Goal: Task Accomplishment & Management: Use online tool/utility

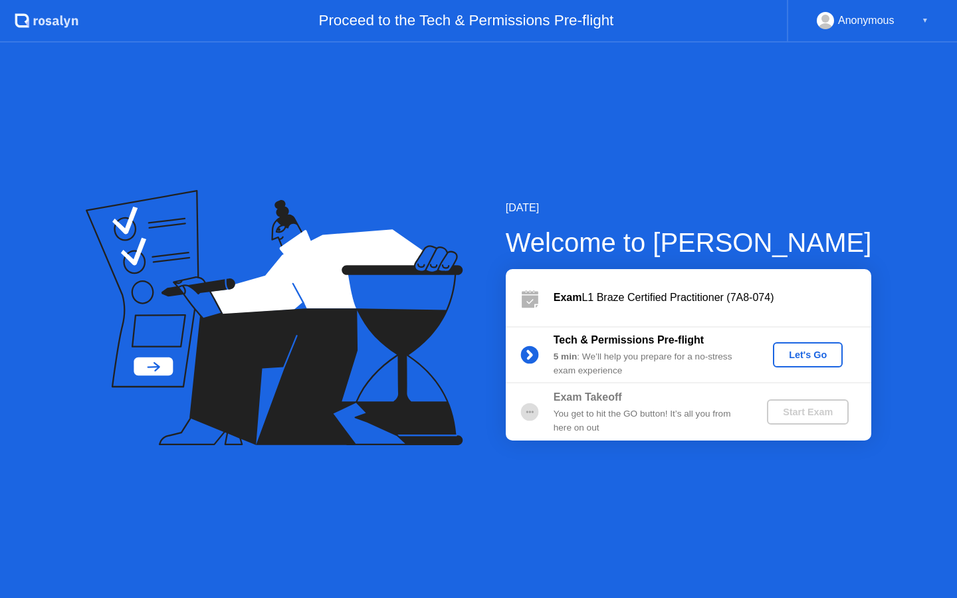
click at [821, 360] on div "Let's Go" at bounding box center [808, 355] width 59 height 11
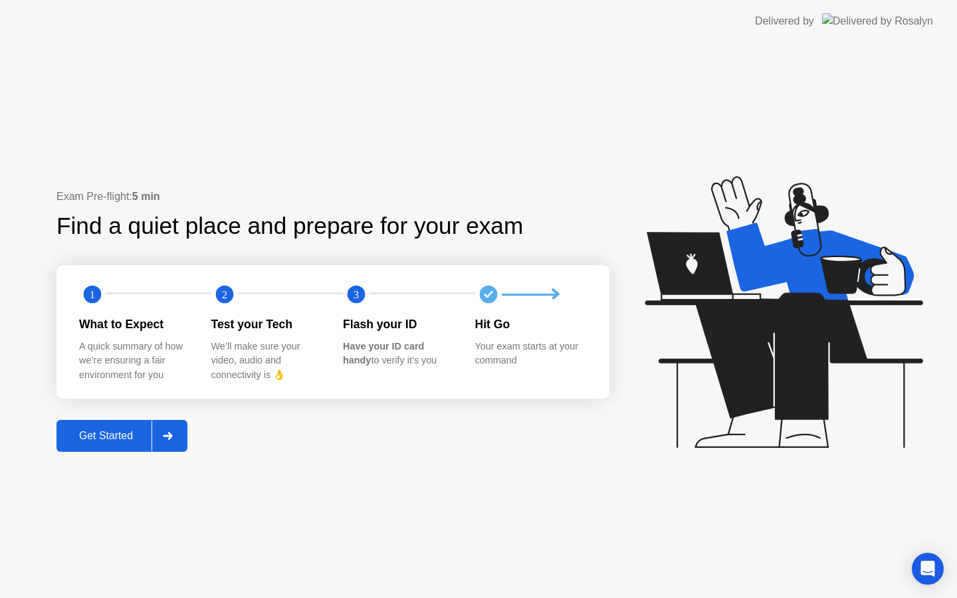
click at [114, 430] on div "Get Started" at bounding box center [106, 436] width 91 height 12
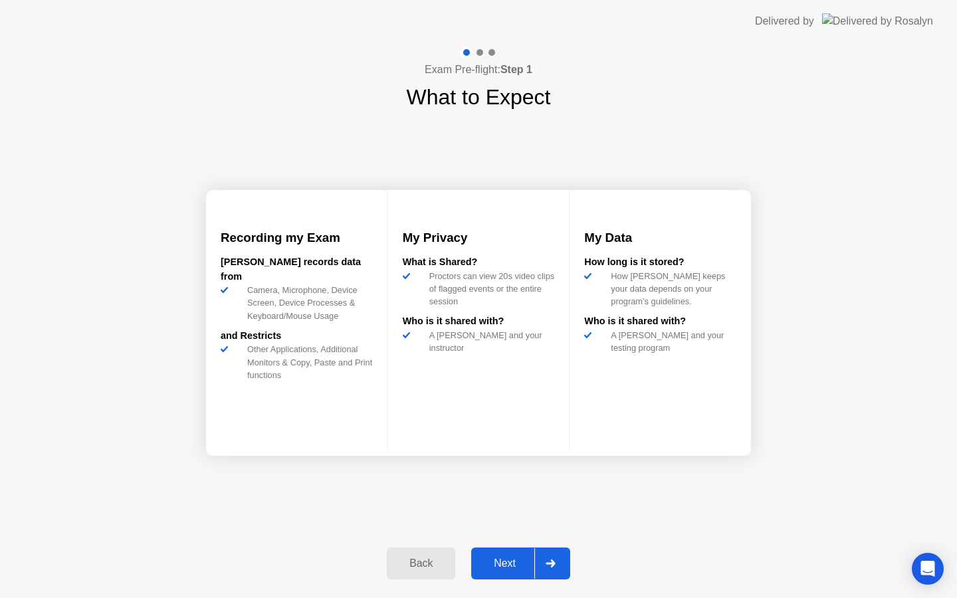
click at [505, 558] on div "Next" at bounding box center [504, 564] width 59 height 12
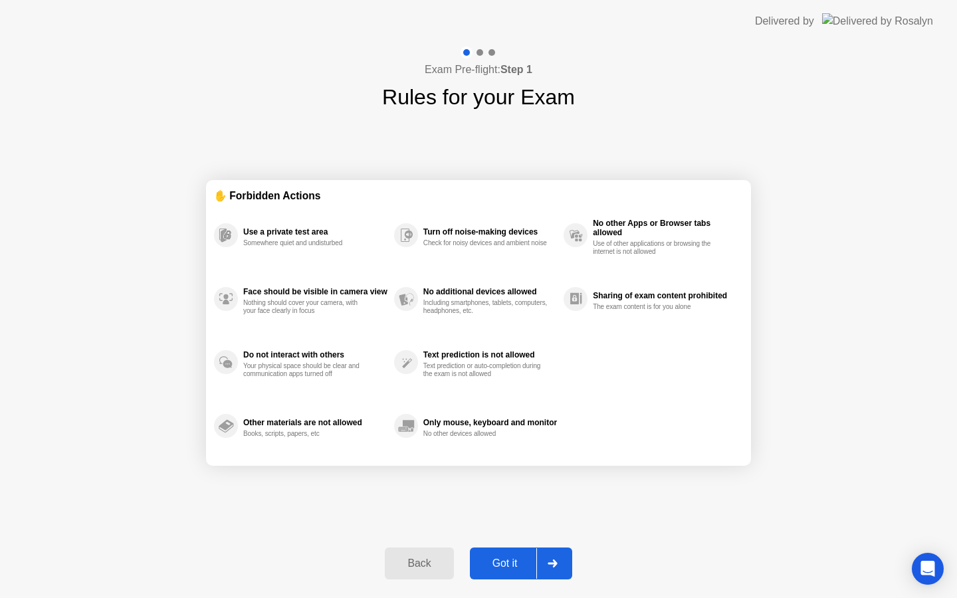
drag, startPoint x: 505, startPoint y: 557, endPoint x: 508, endPoint y: 480, distance: 77.2
click at [508, 480] on div "Exam Pre-flight: Step 1 Rules for your Exam ✋ Forbidden Actions Use a private t…" at bounding box center [478, 321] width 957 height 556
click at [503, 595] on div "Exam Pre-flight: Step 1 Rules for your Exam ✋ Forbidden Actions Use a private t…" at bounding box center [478, 321] width 957 height 556
click at [503, 576] on button "Got it" at bounding box center [521, 564] width 102 height 32
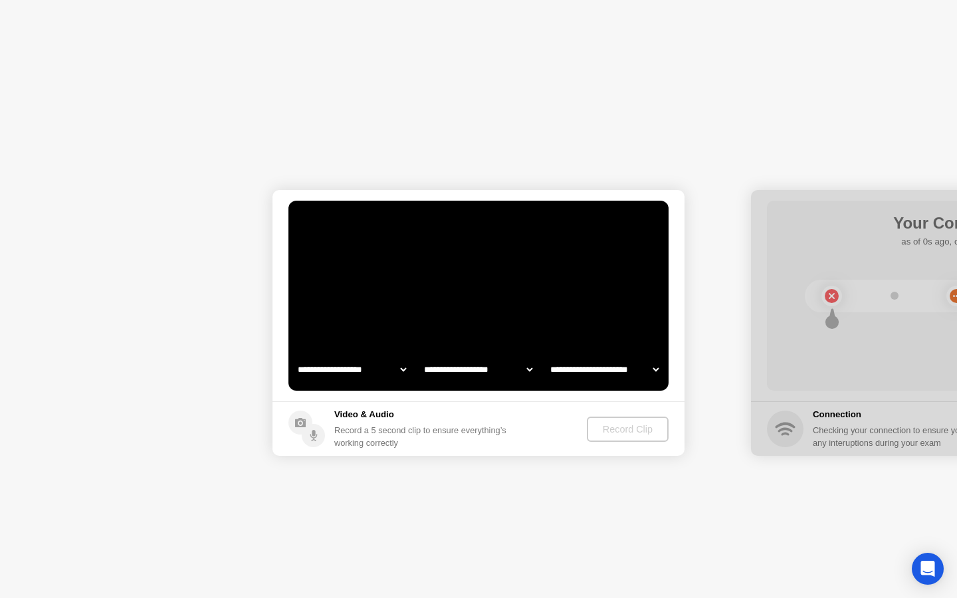
select select "**********"
select select "*******"
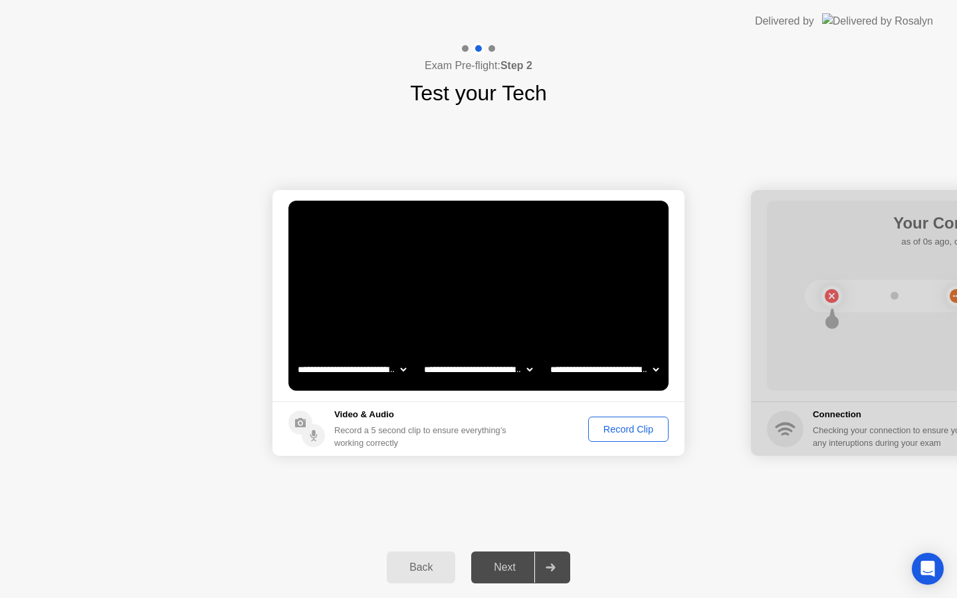
click at [618, 431] on div "Record Clip" at bounding box center [628, 429] width 71 height 11
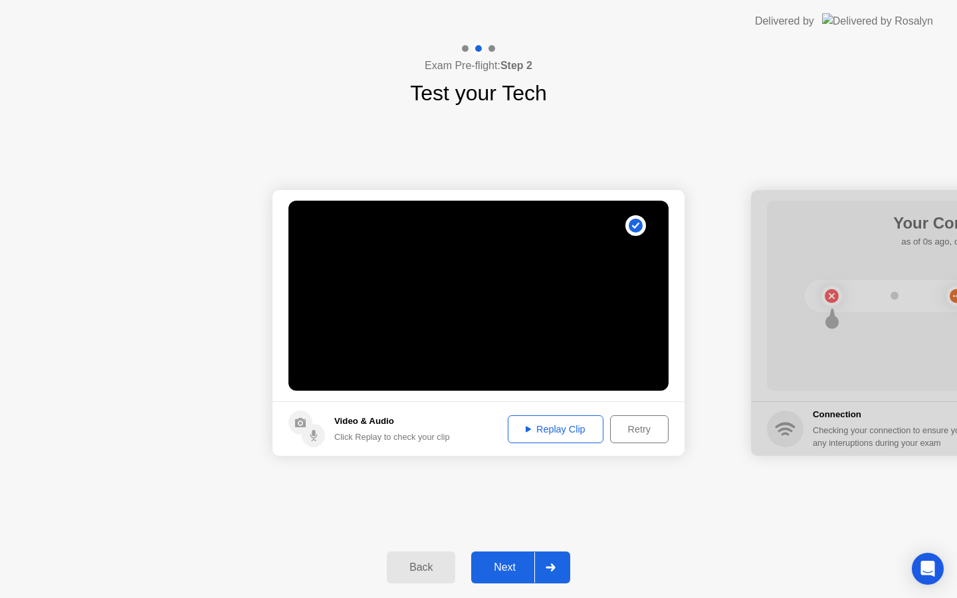
click at [578, 433] on div "Replay Clip" at bounding box center [556, 429] width 86 height 11
click at [519, 558] on button "Next" at bounding box center [520, 568] width 99 height 32
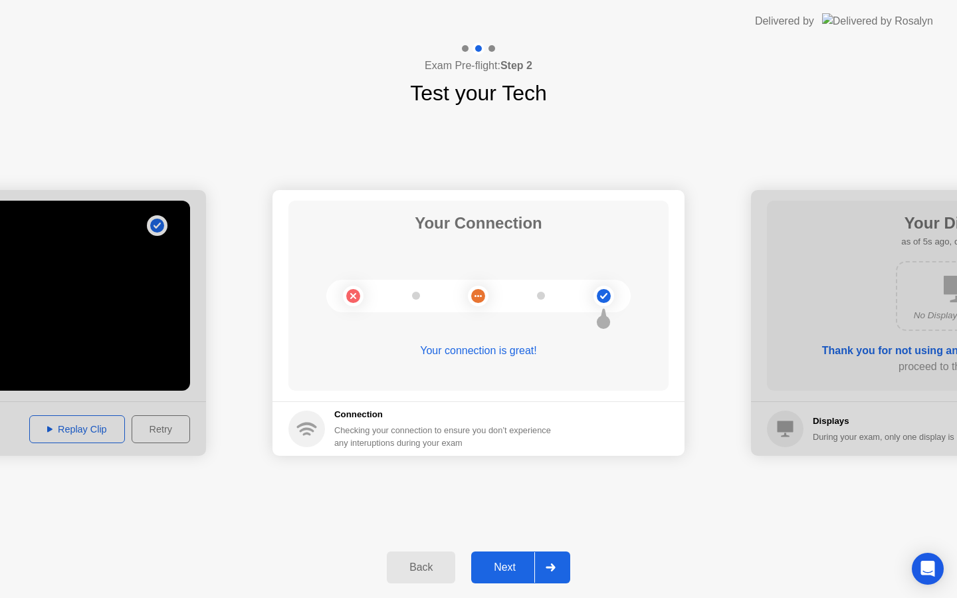
click at [508, 564] on div "Next" at bounding box center [504, 568] width 59 height 12
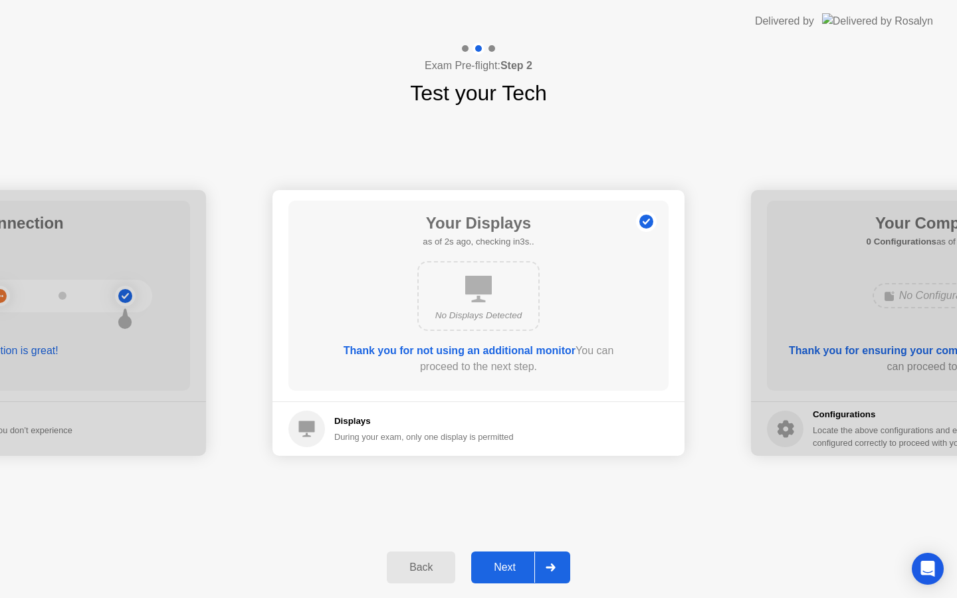
click at [507, 566] on div "Next" at bounding box center [504, 568] width 59 height 12
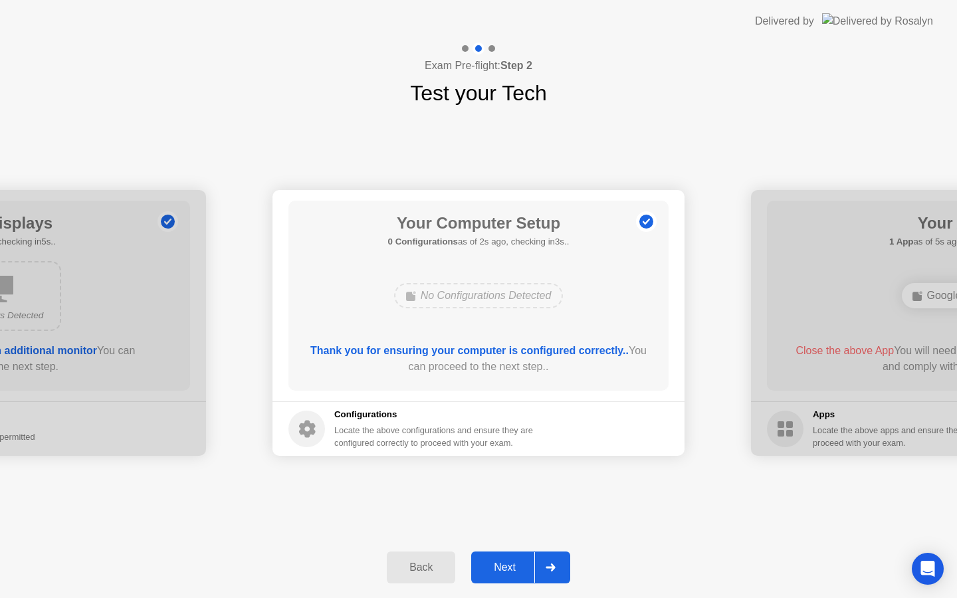
click at [507, 567] on div "Next" at bounding box center [504, 568] width 59 height 12
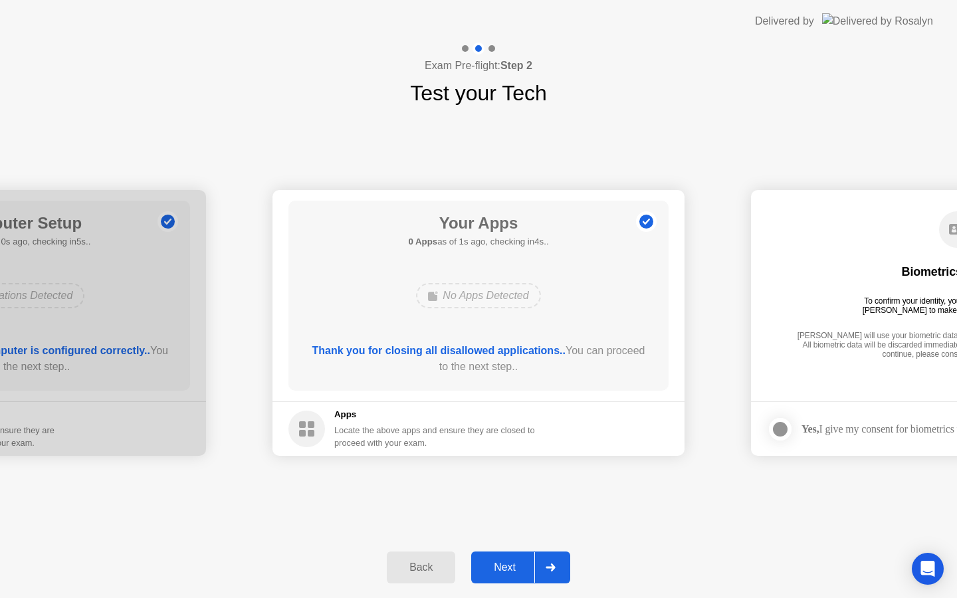
click at [509, 569] on div "Next" at bounding box center [504, 568] width 59 height 12
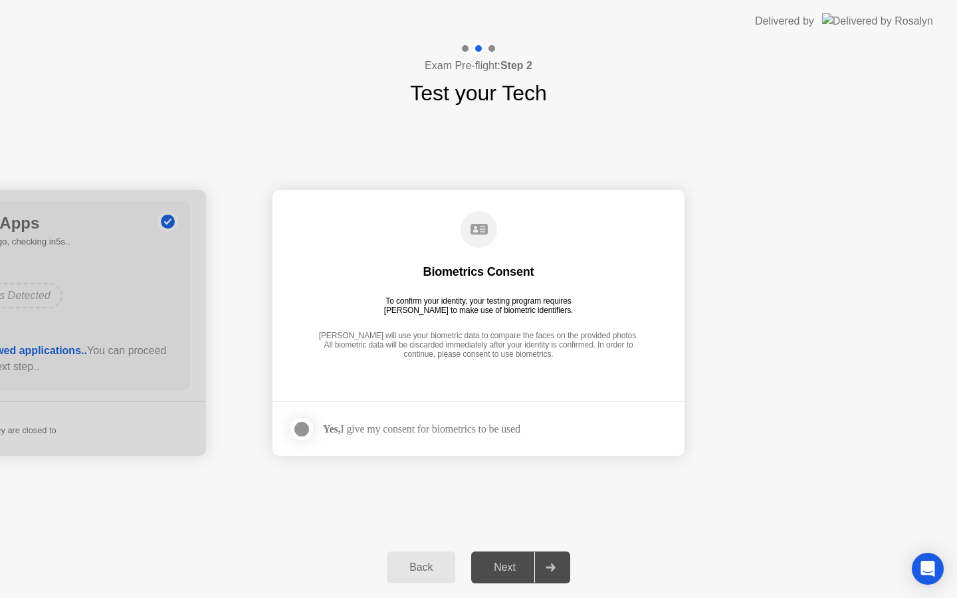
click at [302, 435] on div at bounding box center [302, 430] width 16 height 16
click at [511, 567] on div "Next" at bounding box center [504, 568] width 59 height 12
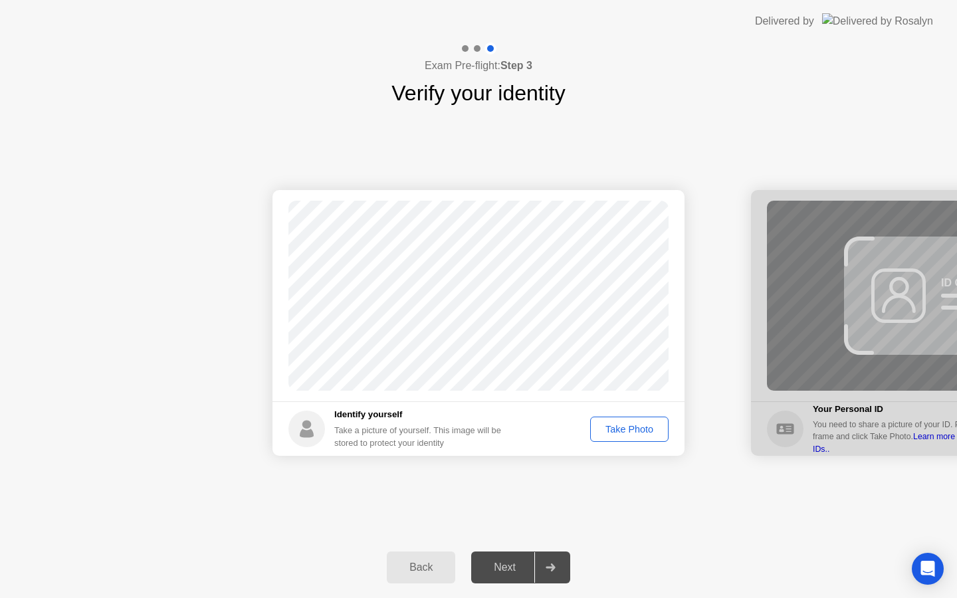
click at [622, 427] on div "Take Photo" at bounding box center [629, 429] width 69 height 11
click at [502, 568] on div "Next" at bounding box center [504, 568] width 59 height 12
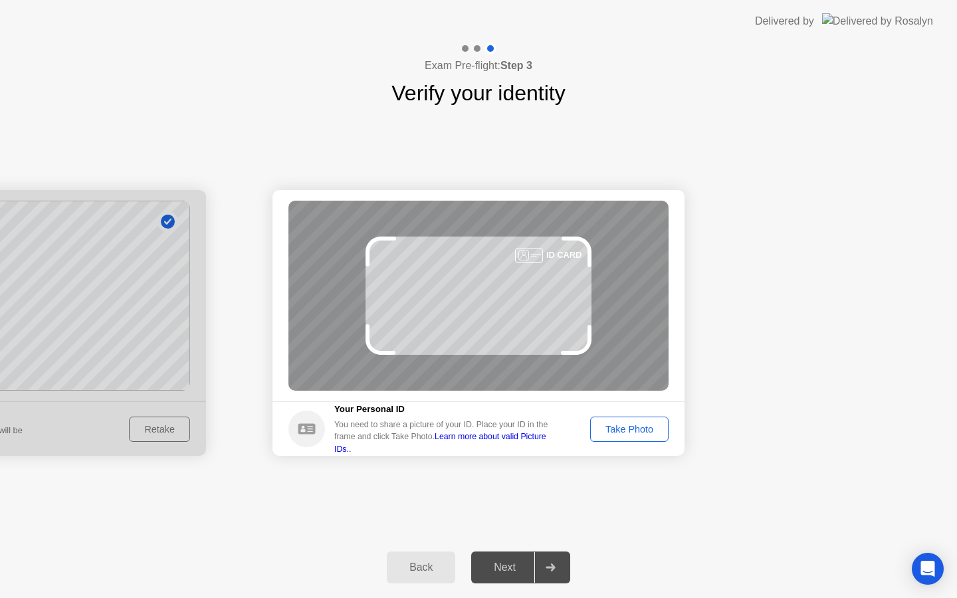
click at [626, 439] on button "Take Photo" at bounding box center [629, 429] width 78 height 25
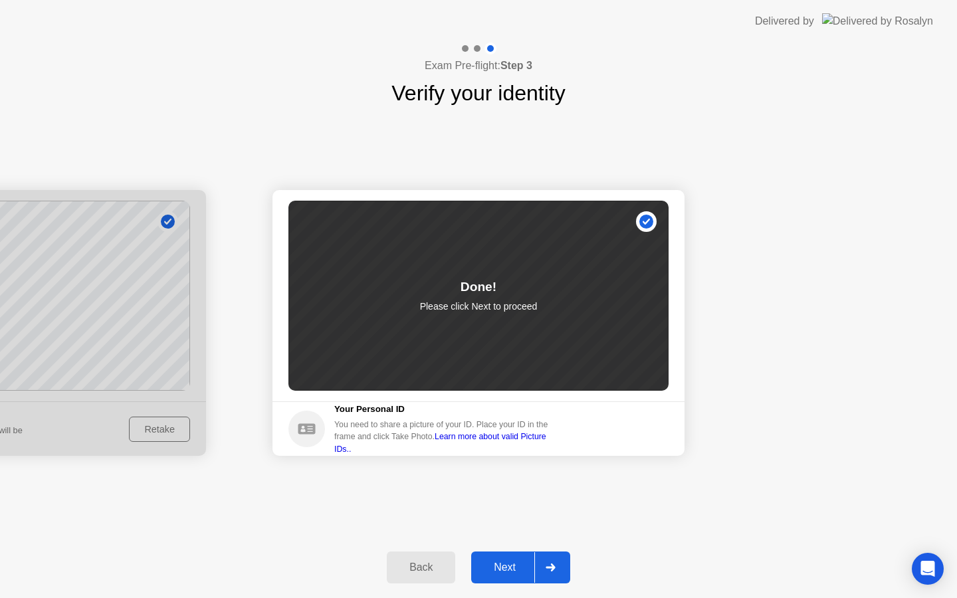
click at [497, 556] on button "Next" at bounding box center [520, 568] width 99 height 32
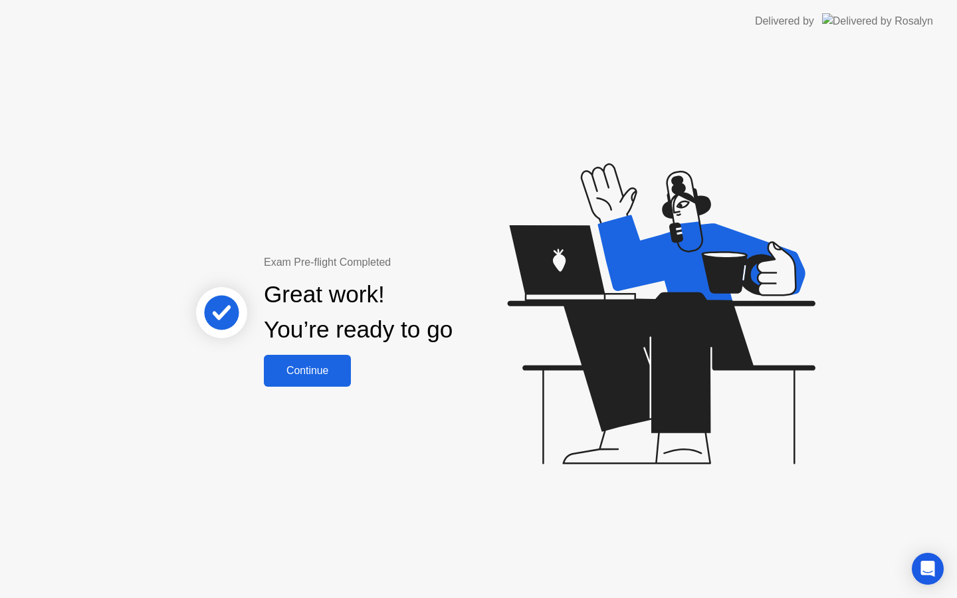
click at [325, 368] on div "Continue" at bounding box center [307, 371] width 79 height 12
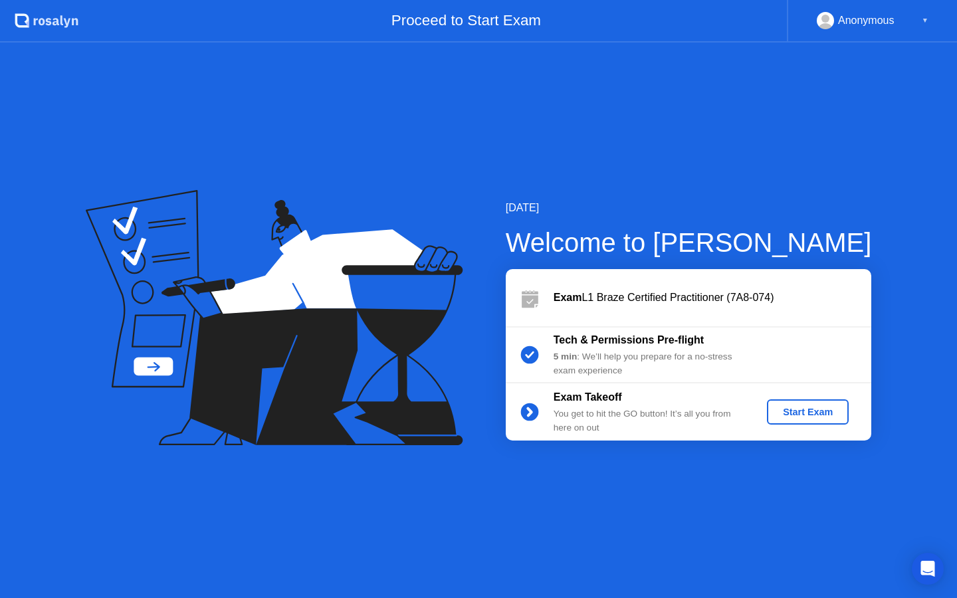
click at [816, 410] on div "Start Exam" at bounding box center [808, 412] width 71 height 11
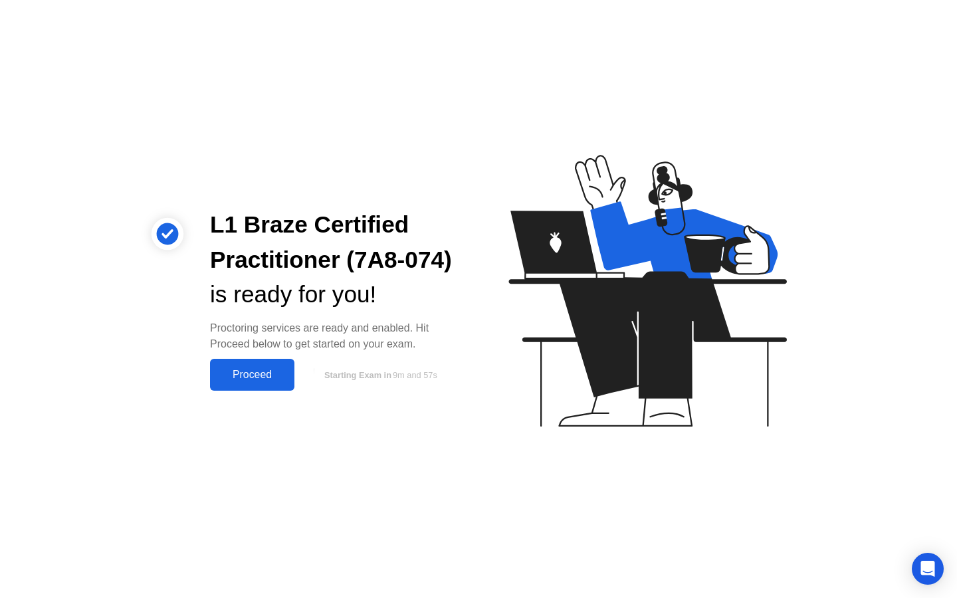
click at [272, 380] on div "Proceed" at bounding box center [252, 375] width 76 height 12
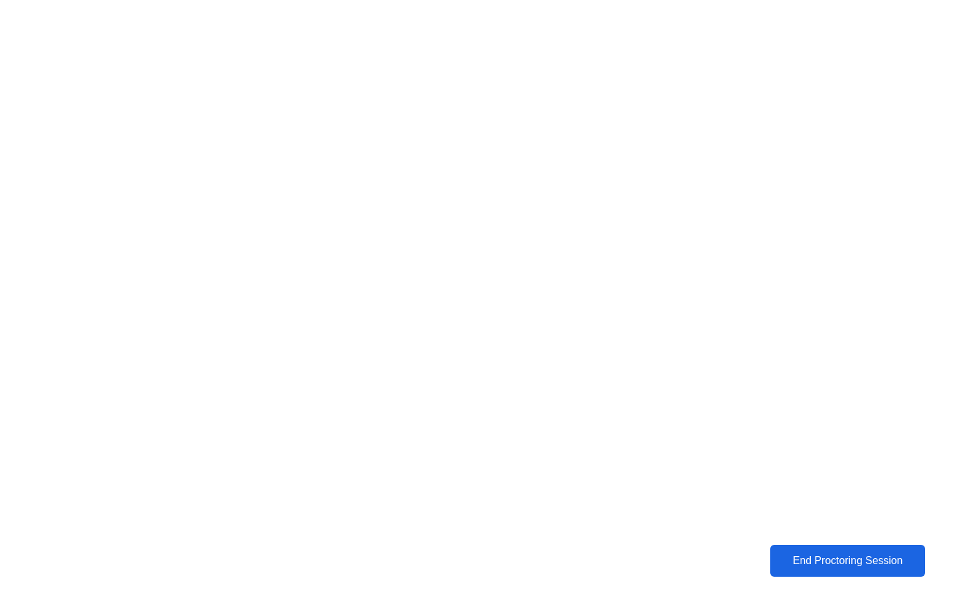
click at [799, 556] on div "End Proctoring Session" at bounding box center [848, 561] width 147 height 12
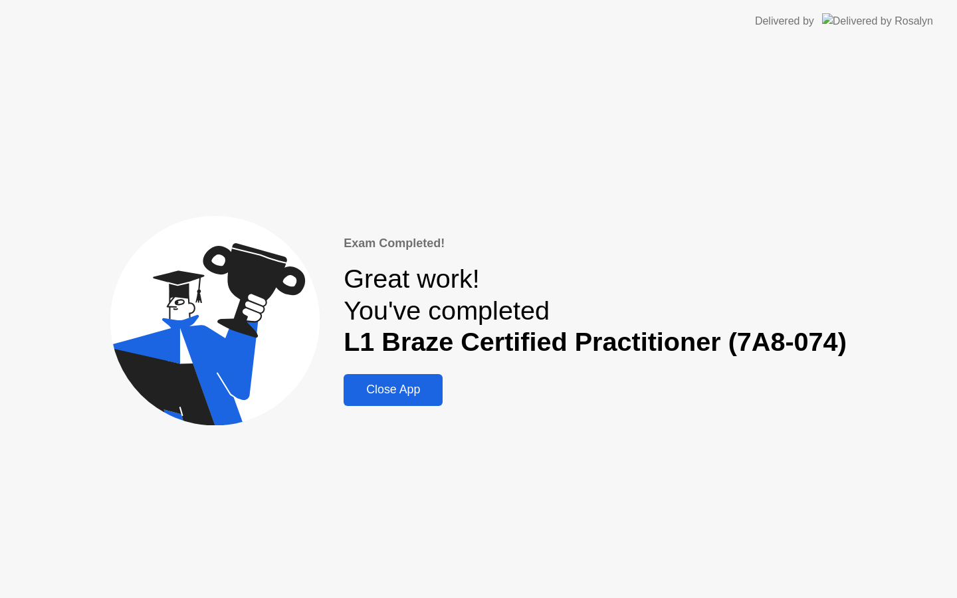
click at [406, 392] on div "Close App" at bounding box center [393, 390] width 91 height 14
